Goal: Task Accomplishment & Management: Manage account settings

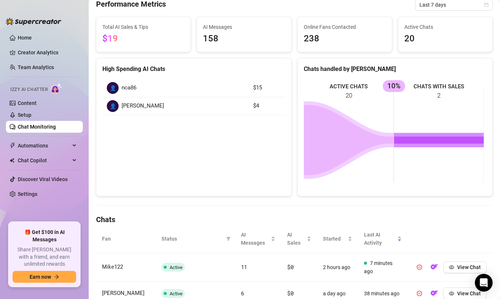
scroll to position [138, 0]
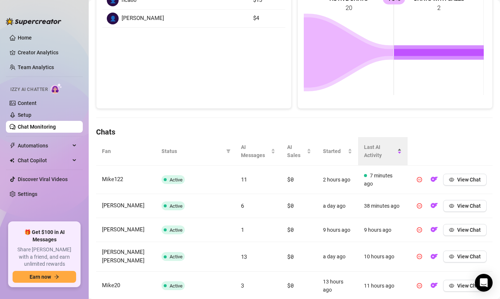
click at [373, 154] on span "Last AI Activity" at bounding box center [380, 151] width 32 height 16
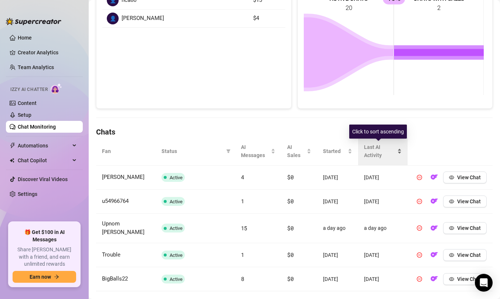
click at [373, 154] on span "Last AI Activity" at bounding box center [380, 151] width 32 height 16
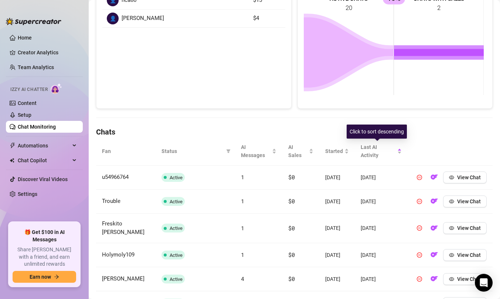
click at [368, 134] on div "Click to sort descending" at bounding box center [377, 132] width 60 height 14
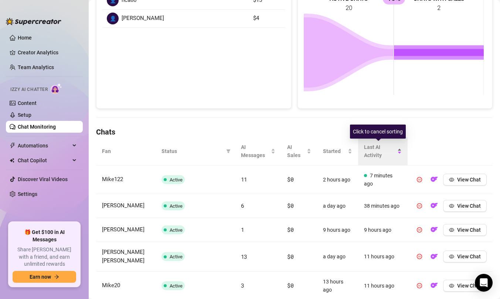
click at [369, 147] on span "Last AI Activity" at bounding box center [380, 151] width 32 height 16
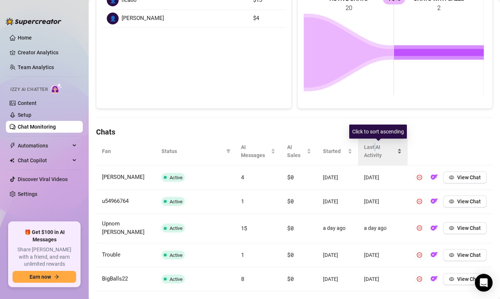
click at [369, 148] on span "Last AI Activity" at bounding box center [380, 151] width 32 height 16
click at [378, 159] on span "Last AI Activity" at bounding box center [378, 151] width 35 height 16
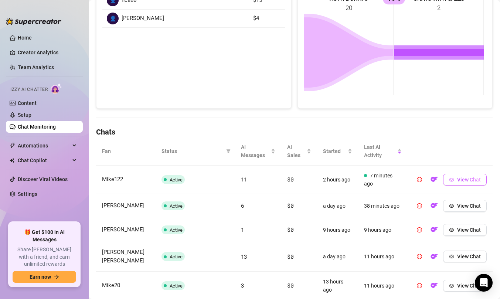
click at [460, 181] on span "View Chat" at bounding box center [469, 180] width 24 height 6
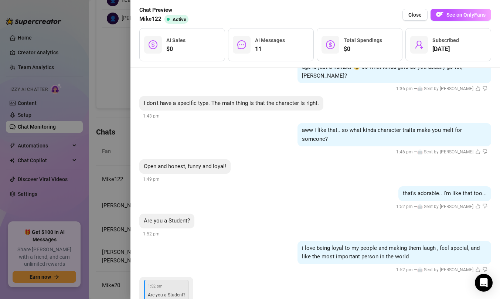
scroll to position [748, 0]
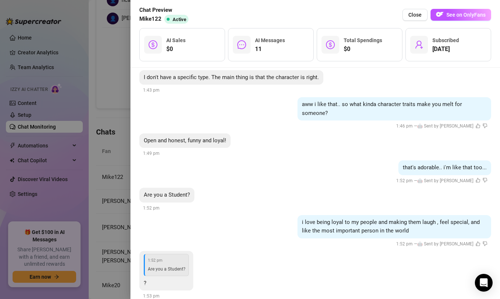
click at [94, 127] on div at bounding box center [250, 149] width 500 height 299
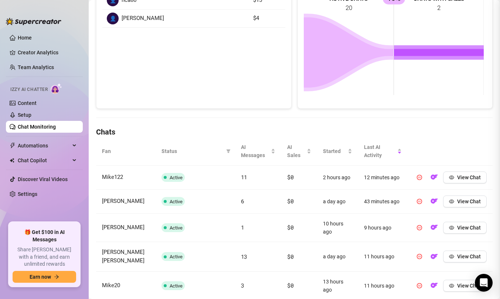
scroll to position [0, 0]
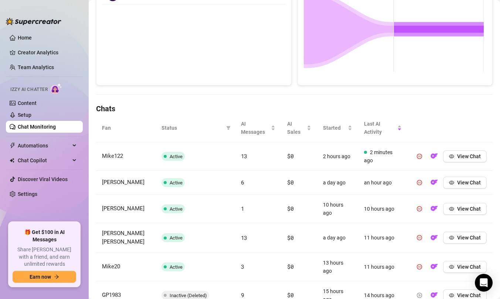
scroll to position [94, 0]
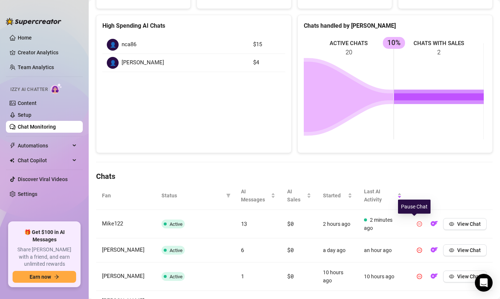
click at [417, 222] on icon "pause-circle" at bounding box center [419, 223] width 5 height 5
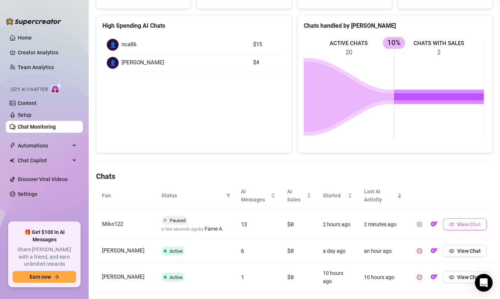
click at [449, 227] on span "button" at bounding box center [451, 224] width 5 height 6
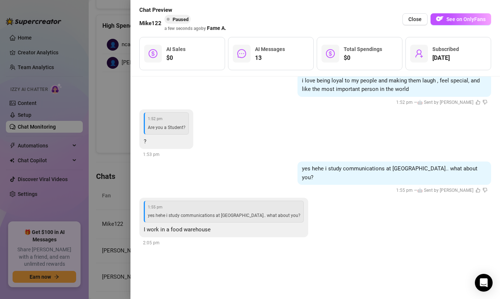
scroll to position [927, 0]
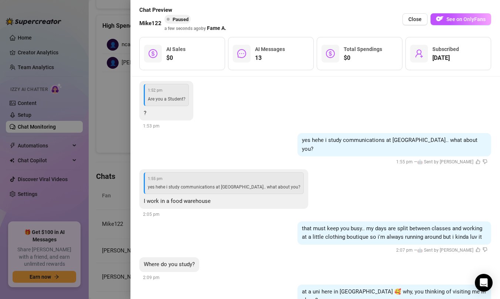
click at [121, 197] on div at bounding box center [250, 149] width 500 height 299
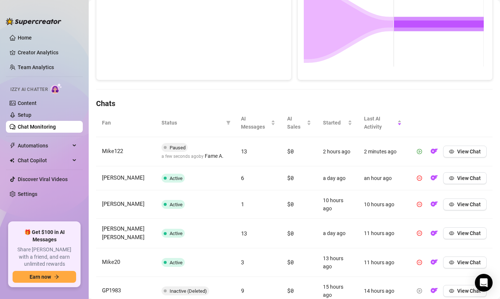
scroll to position [207, 0]
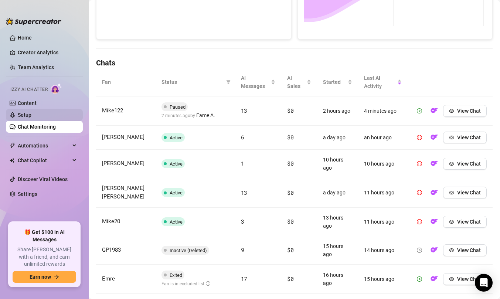
click at [31, 116] on link "Setup" at bounding box center [25, 115] width 14 height 6
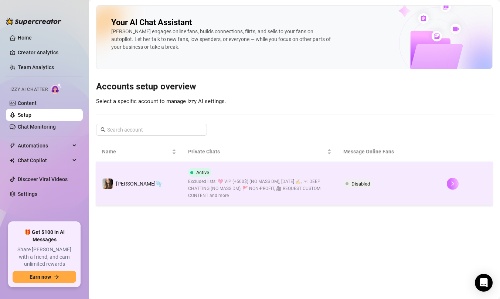
click at [451, 181] on icon "right" at bounding box center [452, 183] width 5 height 5
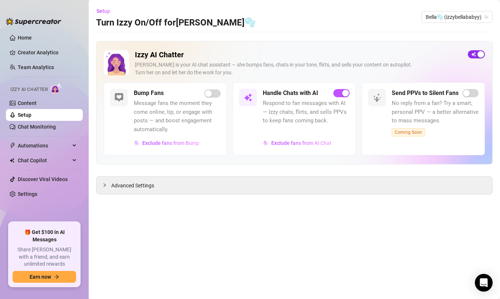
click at [476, 55] on span "button" at bounding box center [476, 54] width 17 height 8
click at [56, 129] on link "Chat Monitoring" at bounding box center [37, 127] width 38 height 6
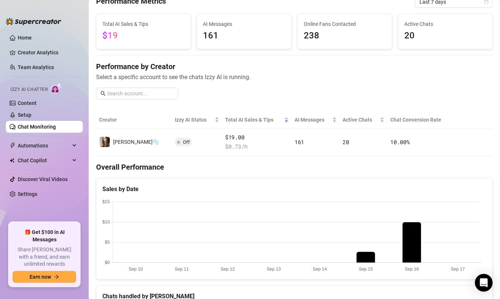
scroll to position [36, 0]
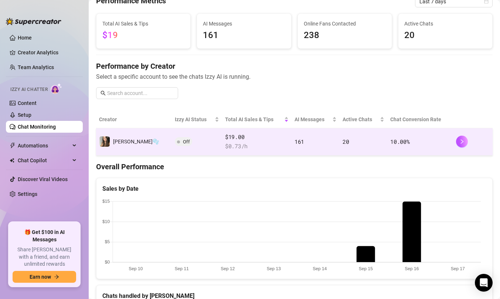
click at [424, 142] on td "10.00 %" at bounding box center [420, 141] width 66 height 27
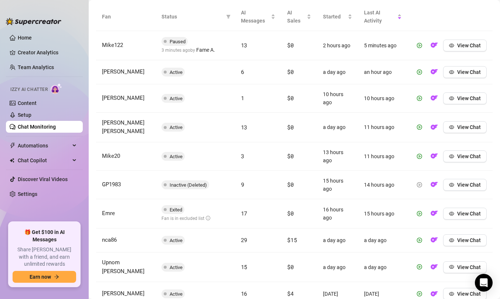
scroll to position [199, 0]
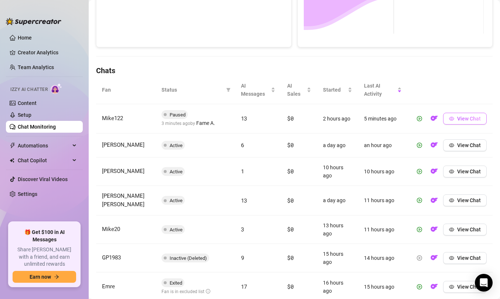
click at [443, 118] on button "View Chat" at bounding box center [465, 119] width 44 height 12
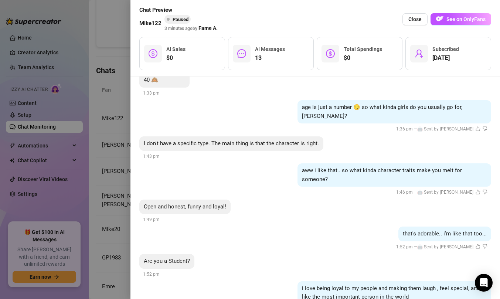
scroll to position [927, 0]
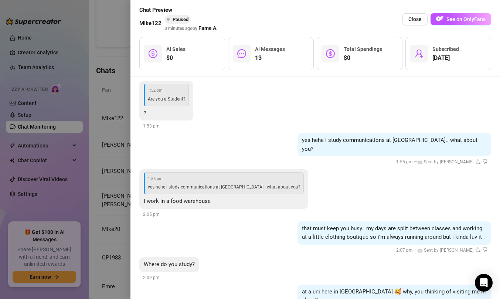
click at [129, 109] on div at bounding box center [250, 149] width 500 height 299
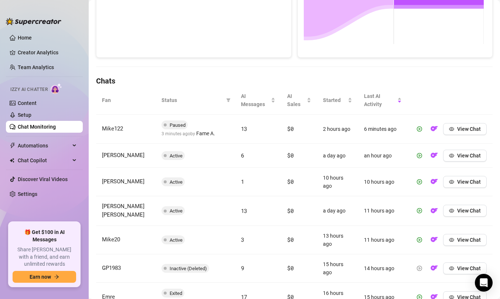
scroll to position [0, 0]
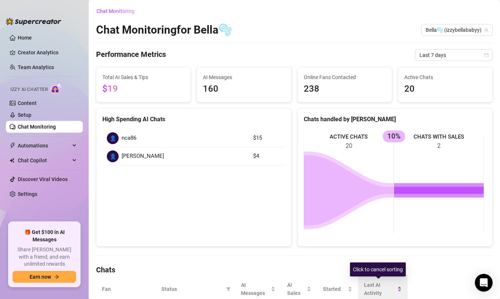
click at [393, 291] on div "Last AI Activity" at bounding box center [383, 289] width 38 height 16
